Goal: Navigation & Orientation: Find specific page/section

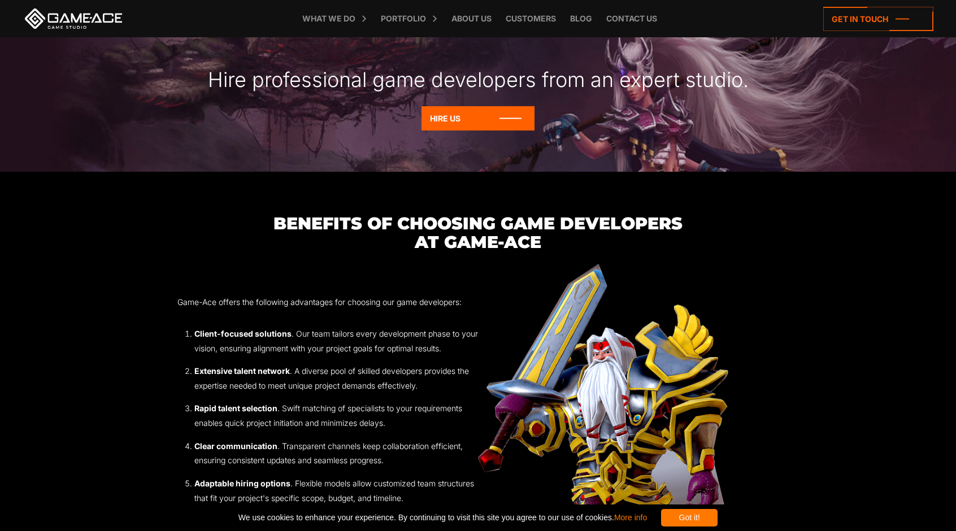
scroll to position [1312, 0]
click at [486, 120] on icon at bounding box center [477, 119] width 113 height 24
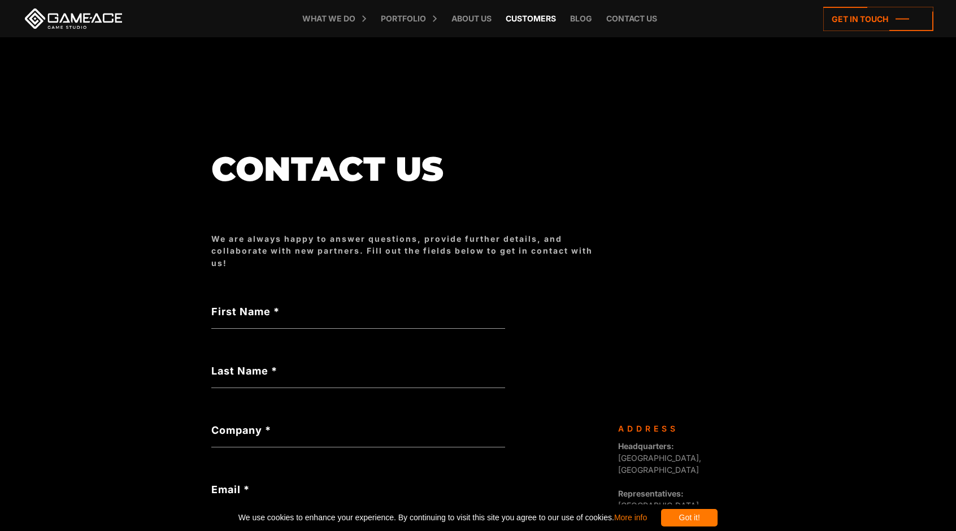
click at [542, 20] on link "Customers" at bounding box center [531, 18] width 62 height 37
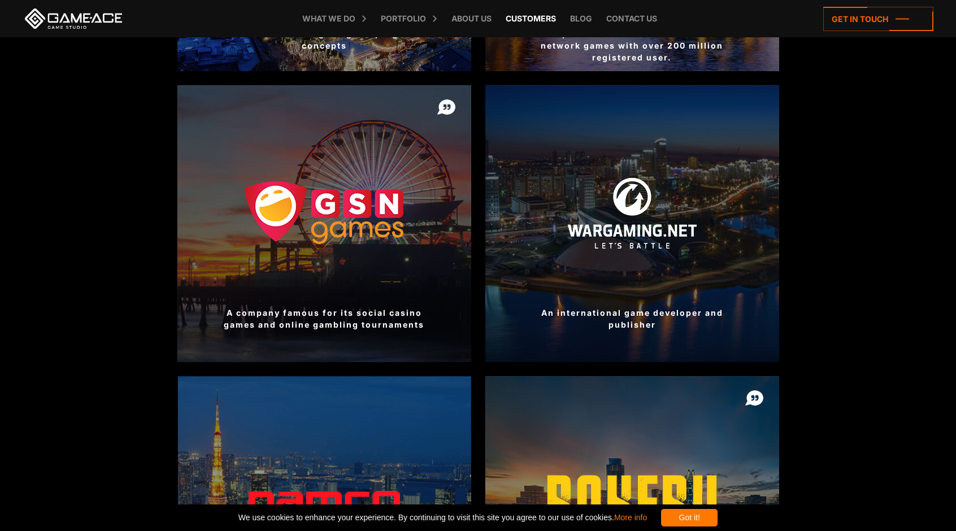
scroll to position [595, 0]
